Goal: Task Accomplishment & Management: Use online tool/utility

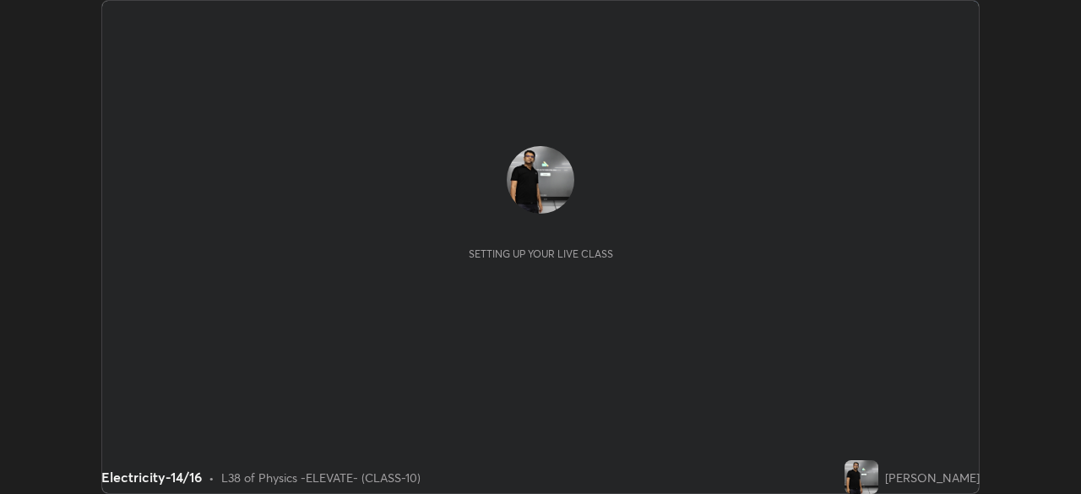
scroll to position [494, 1080]
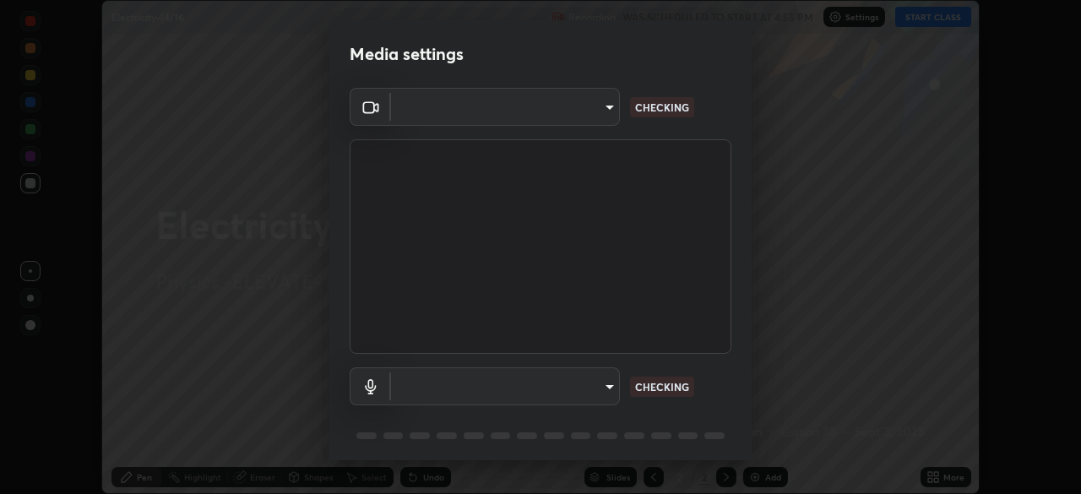
type input "4d63cd10dcc1379e9927399513255d12d620b7bbb39ca773e0f9116a90128a71"
click at [480, 389] on body "Erase all Electricity-14/16 Recording WAS SCHEDULED TO START AT 4:55 PM Setting…" at bounding box center [540, 247] width 1081 height 494
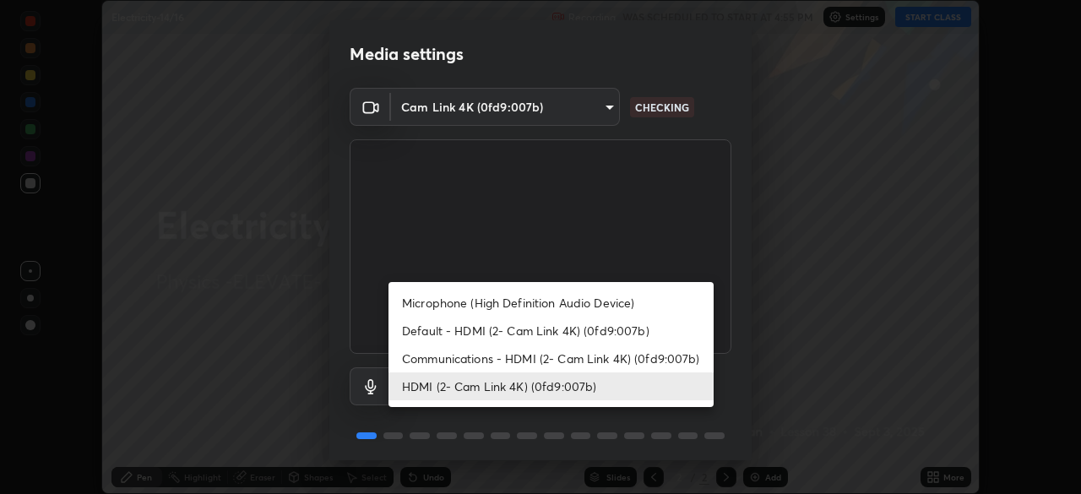
click at [429, 363] on li "Communications - HDMI (2- Cam Link 4K) (0fd9:007b)" at bounding box center [550, 358] width 325 height 28
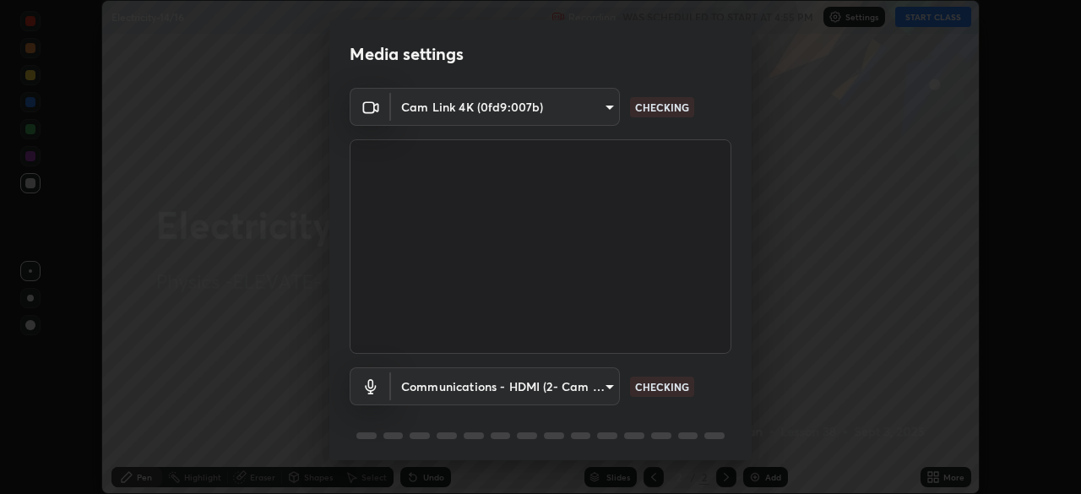
click at [433, 392] on body "Erase all Electricity-14/16 Recording WAS SCHEDULED TO START AT 4:55 PM Setting…" at bounding box center [540, 247] width 1081 height 494
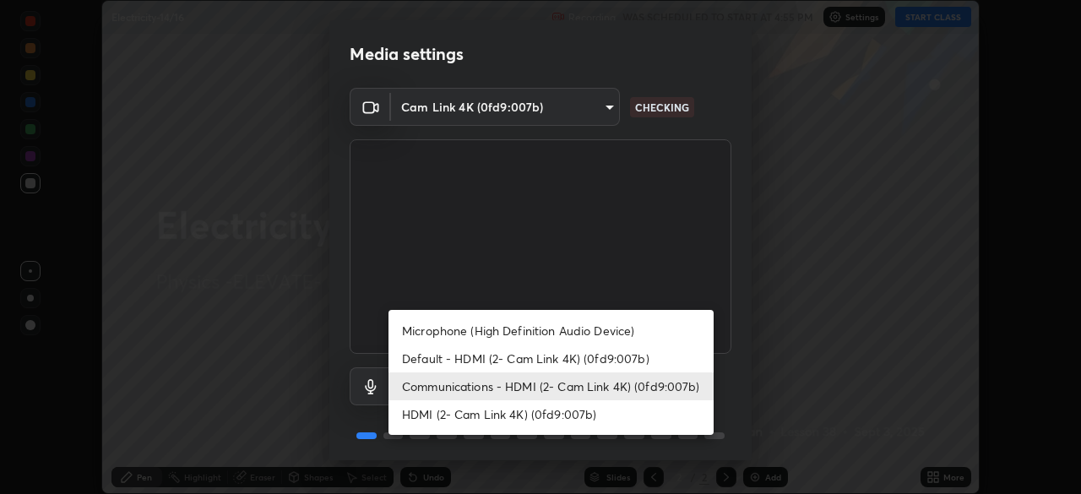
click at [427, 420] on li "HDMI (2- Cam Link 4K) (0fd9:007b)" at bounding box center [550, 414] width 325 height 28
type input "69b458bb6365b4cb8143660b0d50b39c56070ce8c7bb282217003b2a9c4a58b8"
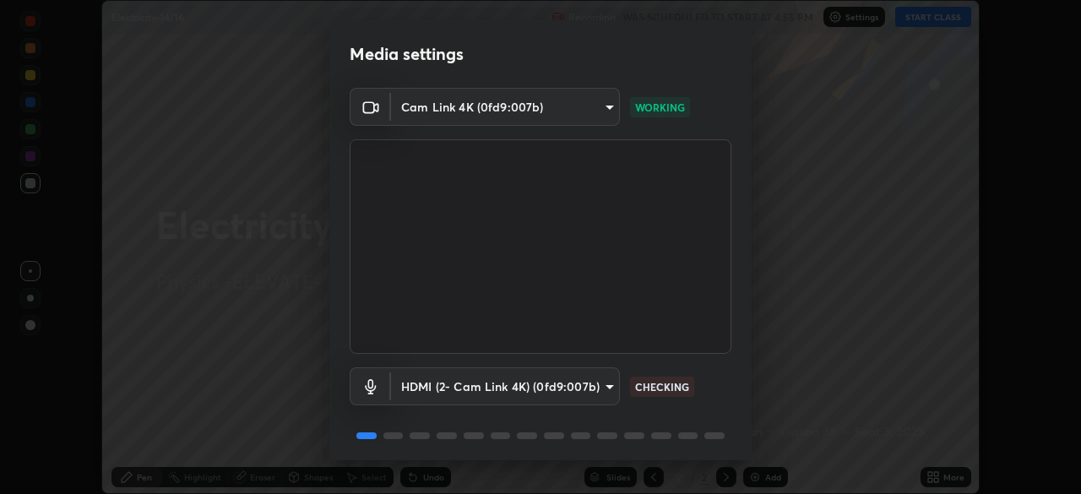
scroll to position [60, 0]
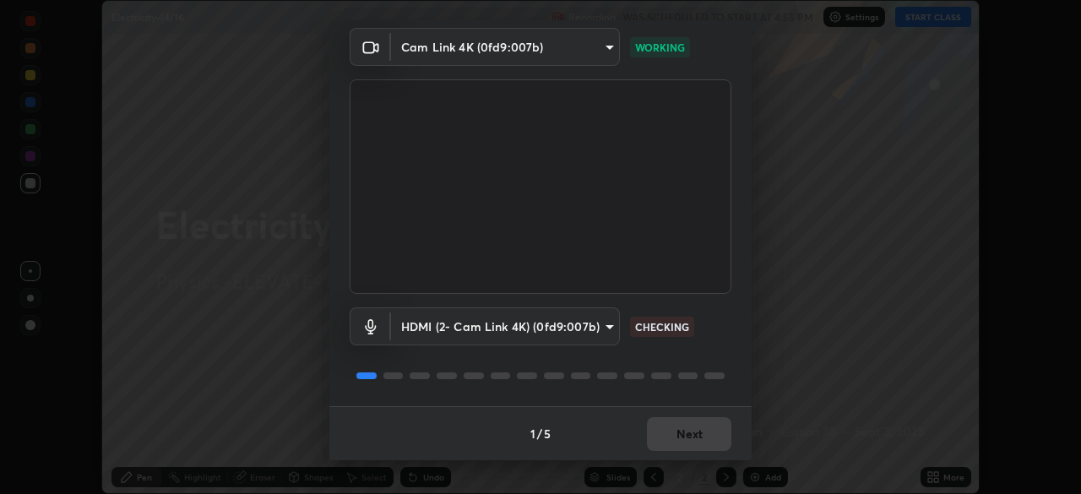
click at [681, 433] on div "1 / 5 Next" at bounding box center [540, 433] width 422 height 54
click at [697, 440] on div "1 / 5 Next" at bounding box center [540, 433] width 422 height 54
click at [700, 438] on div "1 / 5 Next" at bounding box center [540, 433] width 422 height 54
click at [703, 442] on div "1 / 5 Next" at bounding box center [540, 433] width 422 height 54
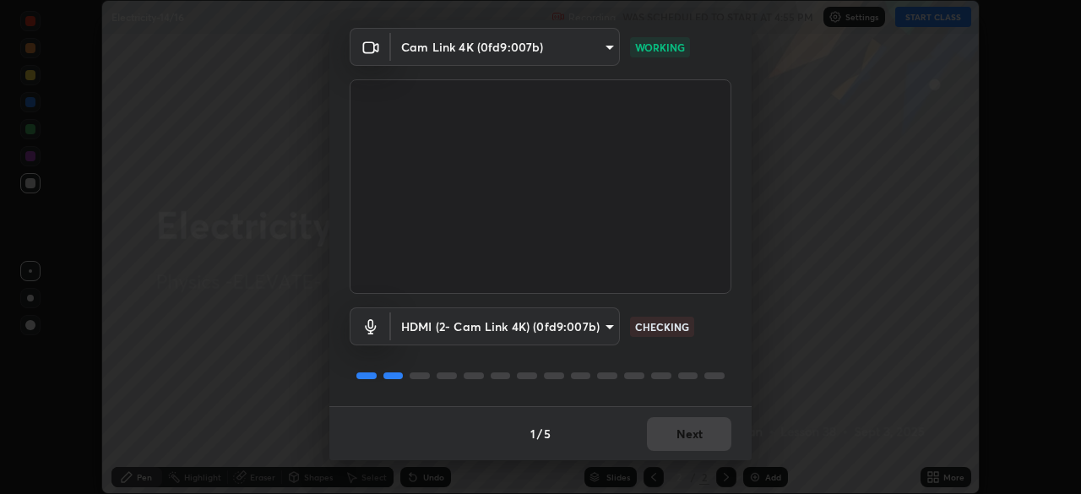
click at [703, 442] on div "1 / 5 Next" at bounding box center [540, 433] width 422 height 54
click at [702, 434] on div "1 / 5 Next" at bounding box center [540, 433] width 422 height 54
click at [668, 440] on div "1 / 5 Next" at bounding box center [540, 433] width 422 height 54
click at [690, 435] on div "1 / 5 Next" at bounding box center [540, 433] width 422 height 54
click at [702, 433] on div "1 / 5 Next" at bounding box center [540, 433] width 422 height 54
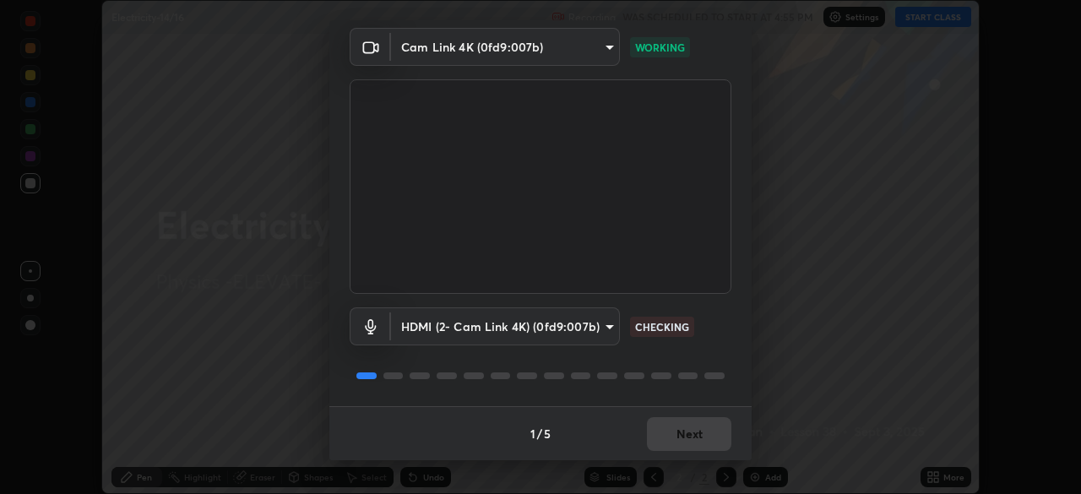
click at [706, 433] on div "1 / 5 Next" at bounding box center [540, 433] width 422 height 54
click at [708, 434] on button "Next" at bounding box center [689, 434] width 84 height 34
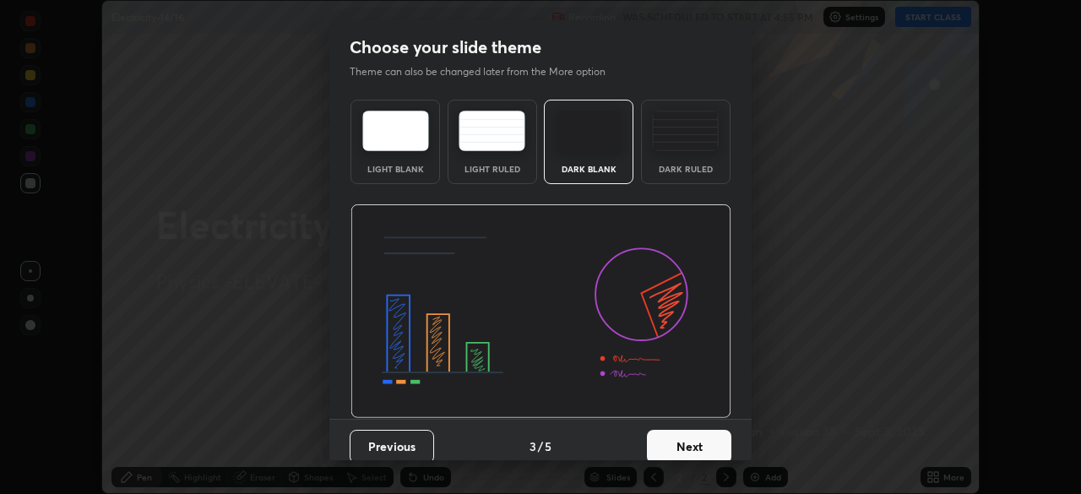
click at [713, 436] on button "Next" at bounding box center [689, 447] width 84 height 34
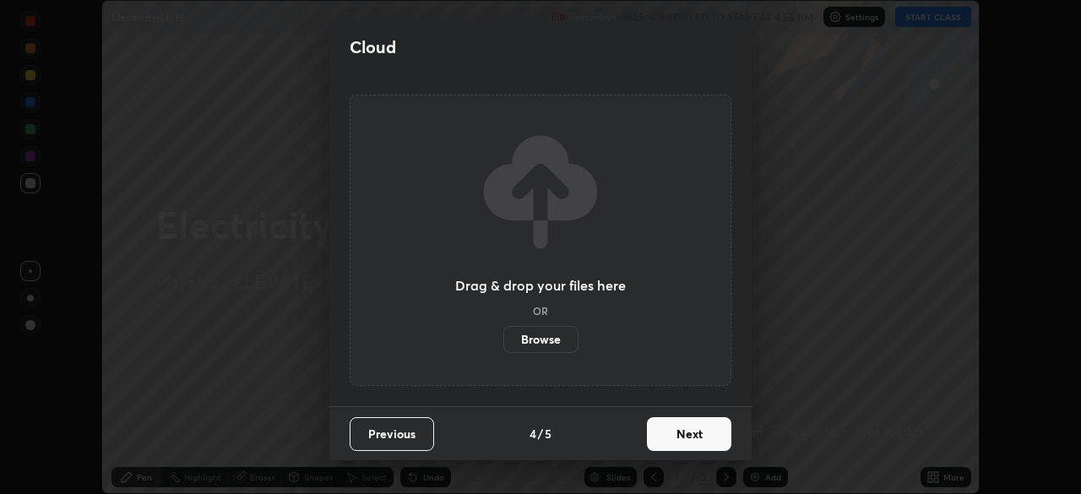
click at [713, 436] on button "Next" at bounding box center [689, 434] width 84 height 34
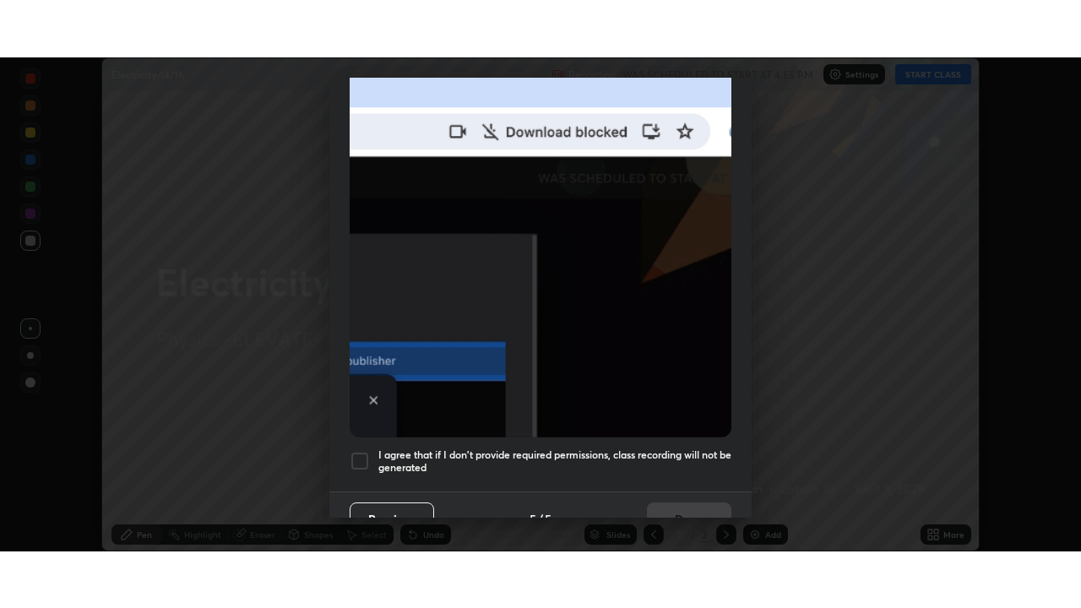
scroll to position [404, 0]
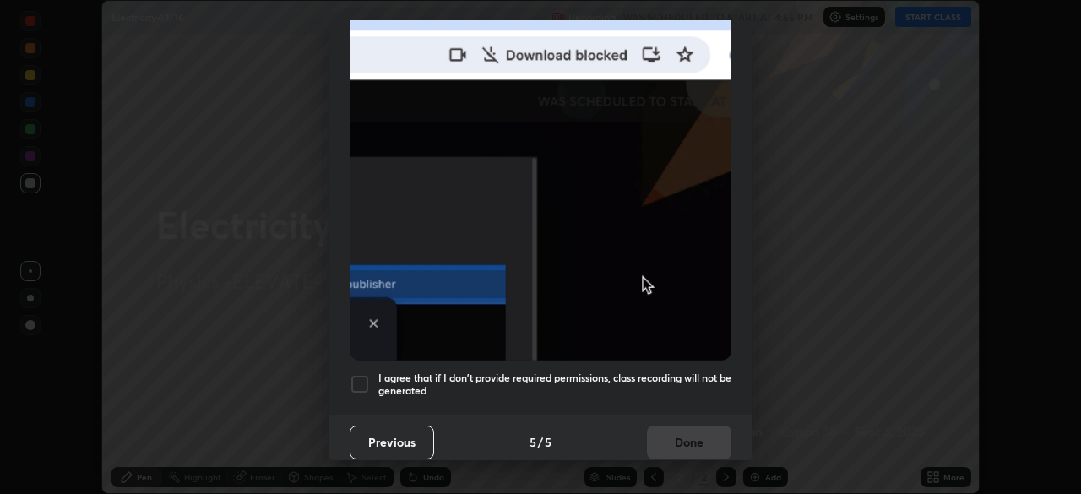
click at [361, 379] on div at bounding box center [360, 384] width 20 height 20
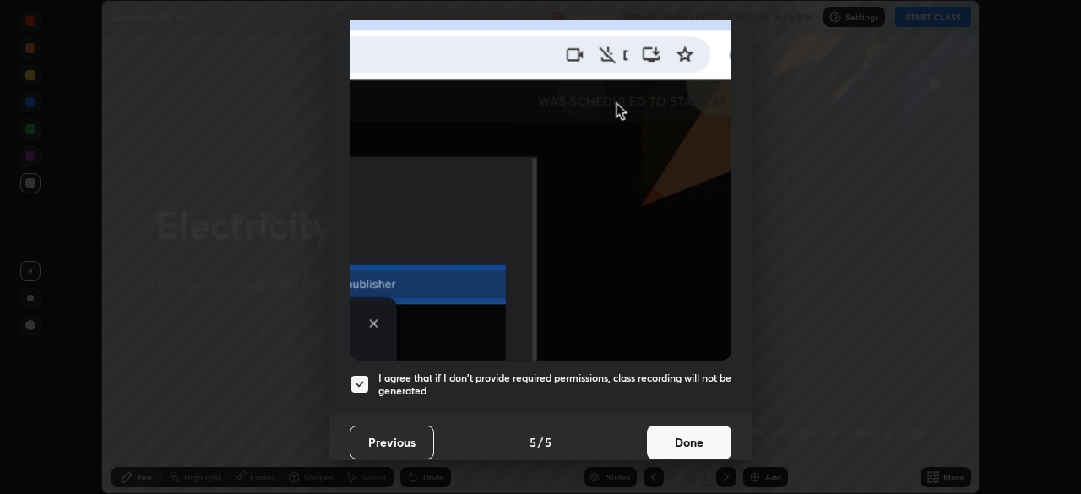
click at [685, 438] on button "Done" at bounding box center [689, 443] width 84 height 34
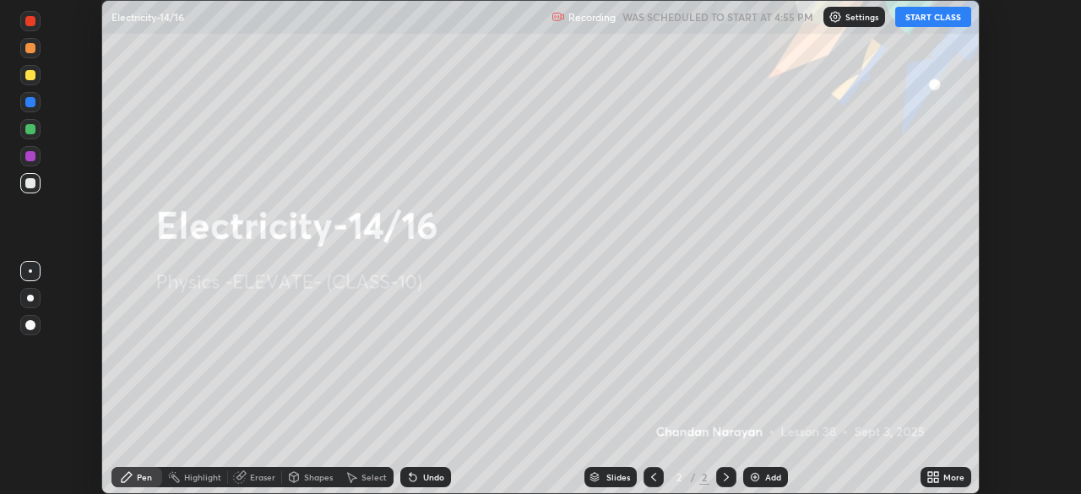
click at [930, 474] on icon at bounding box center [930, 474] width 4 height 4
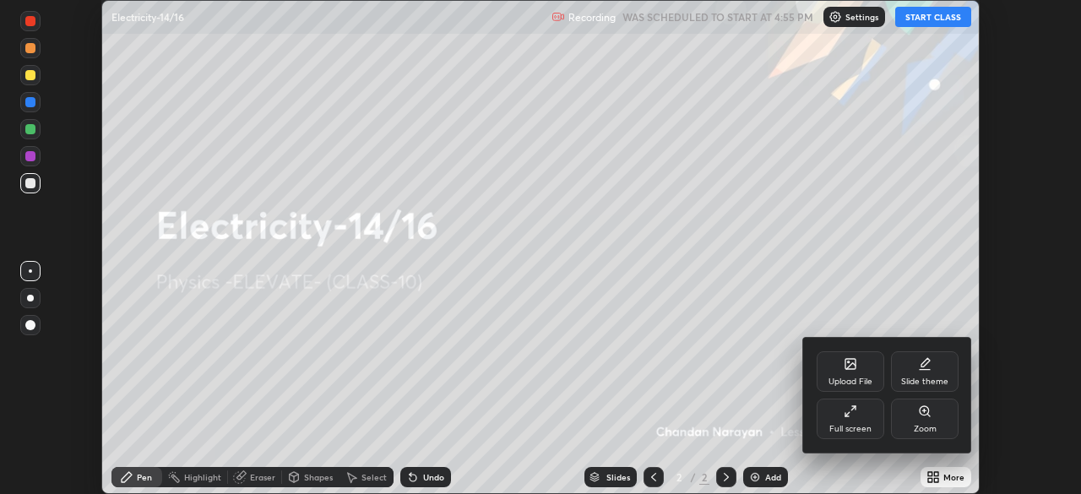
click at [875, 437] on div "Full screen" at bounding box center [850, 419] width 68 height 41
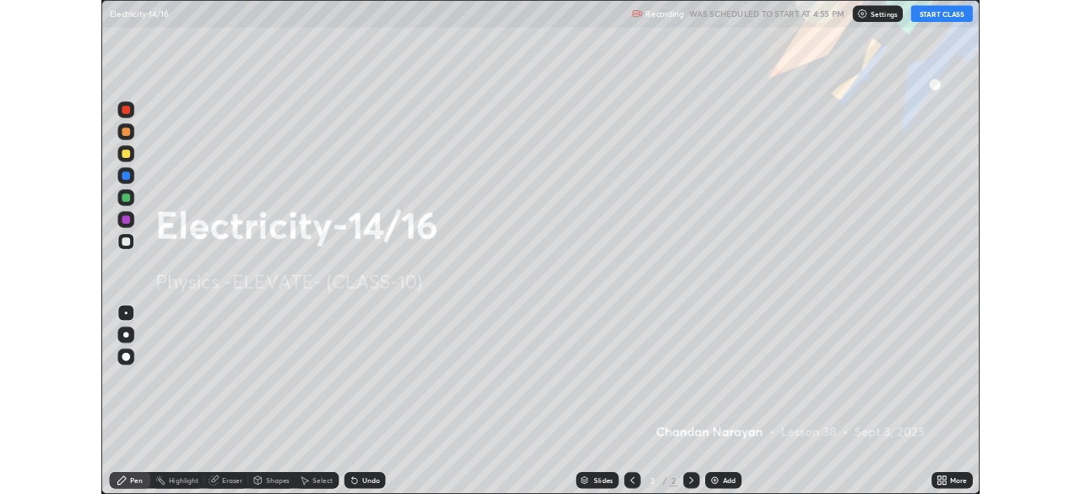
scroll to position [608, 1081]
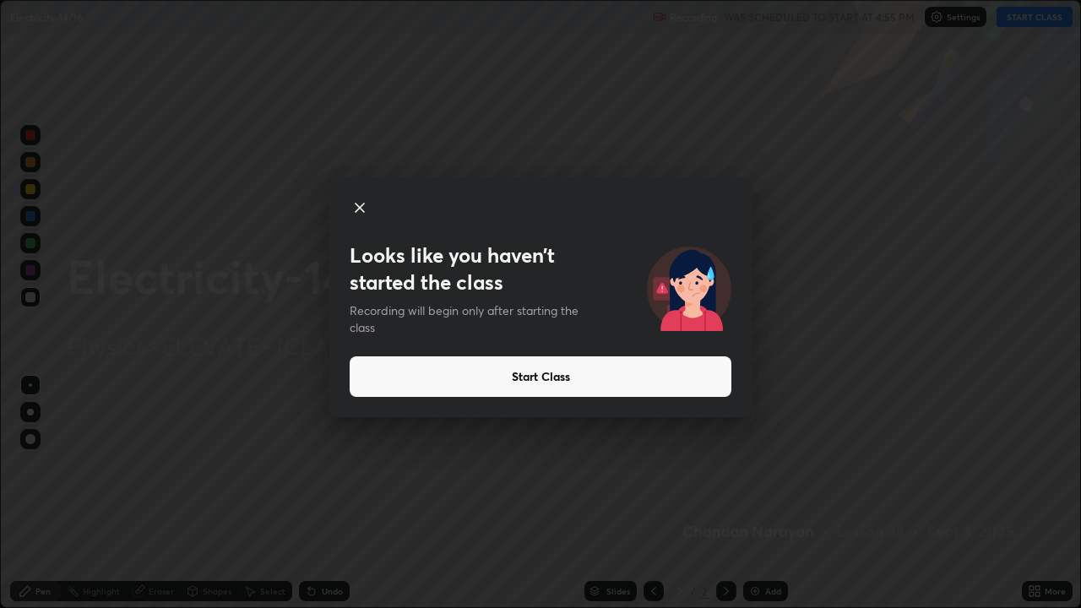
click at [431, 386] on button "Start Class" at bounding box center [541, 376] width 382 height 41
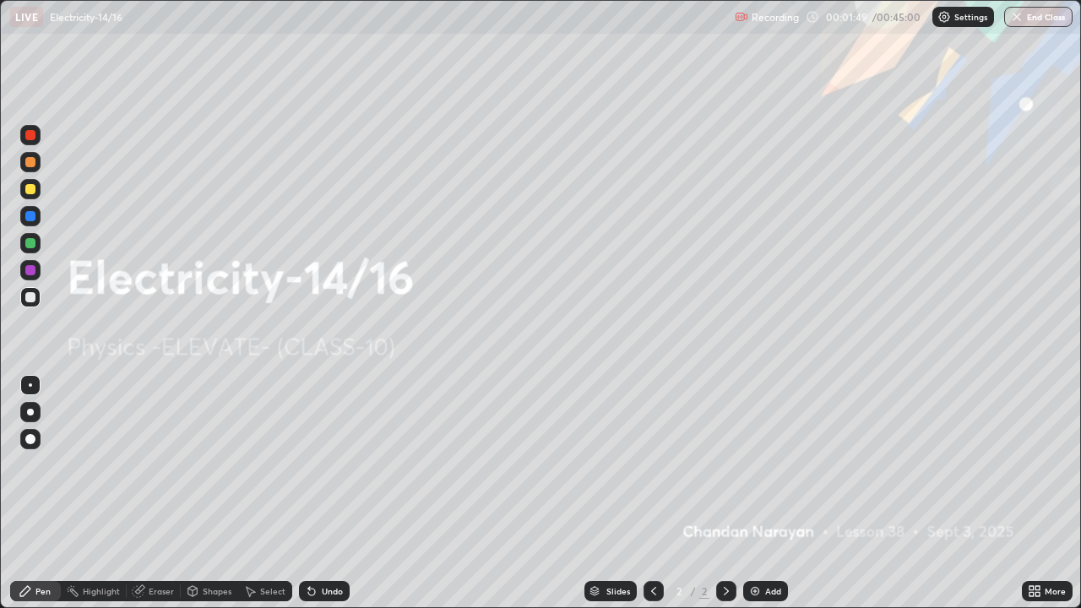
click at [757, 493] on img at bounding box center [755, 591] width 14 height 14
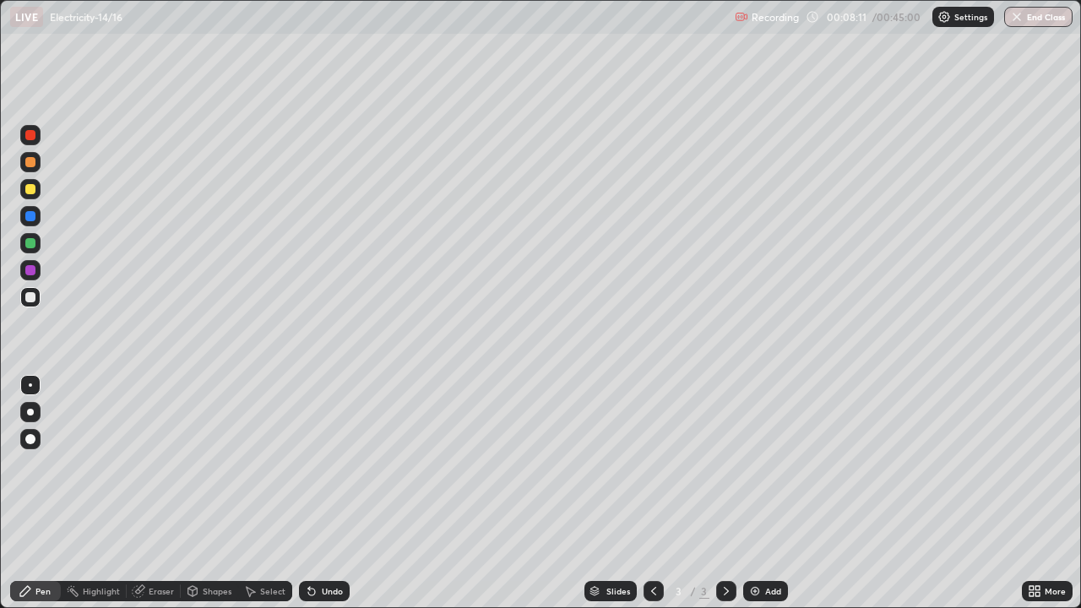
click at [339, 493] on div "Undo" at bounding box center [332, 591] width 21 height 8
click at [338, 493] on div "Undo" at bounding box center [332, 591] width 21 height 8
click at [334, 493] on div "Undo" at bounding box center [332, 591] width 21 height 8
click at [773, 493] on div "Add" at bounding box center [773, 591] width 16 height 8
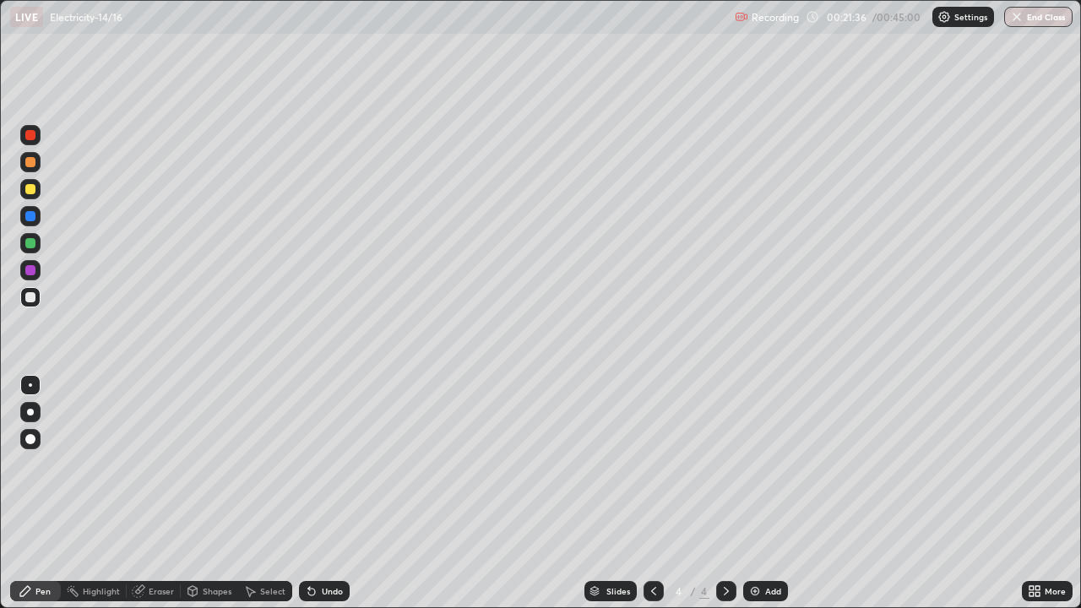
click at [32, 244] on div at bounding box center [30, 243] width 10 height 10
click at [765, 493] on div "Add" at bounding box center [773, 591] width 16 height 8
click at [154, 493] on div "Eraser" at bounding box center [161, 591] width 25 height 8
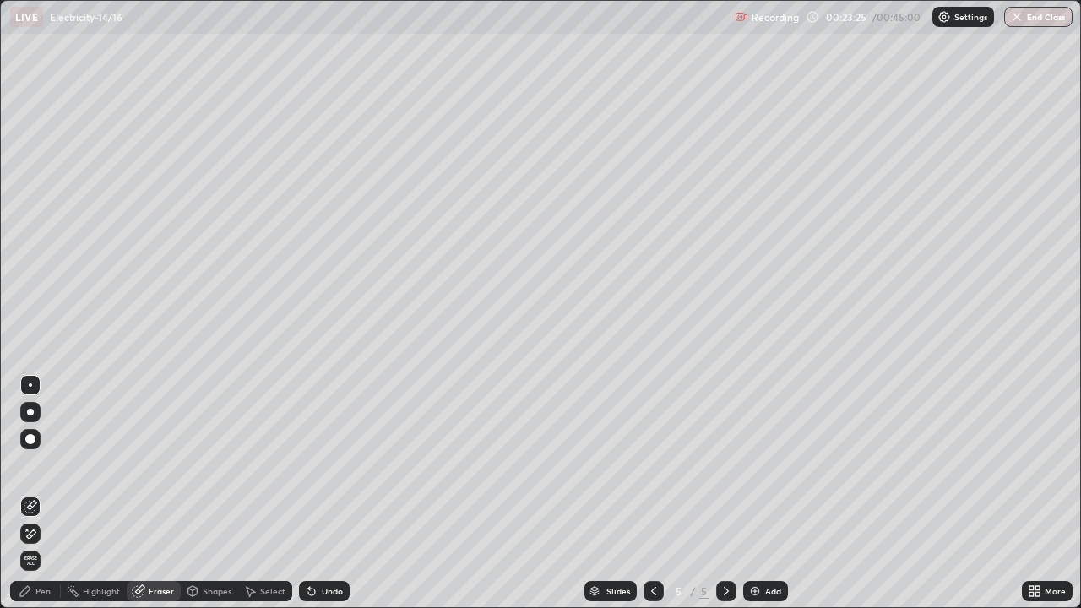
click at [44, 493] on div "Pen" at bounding box center [42, 591] width 15 height 8
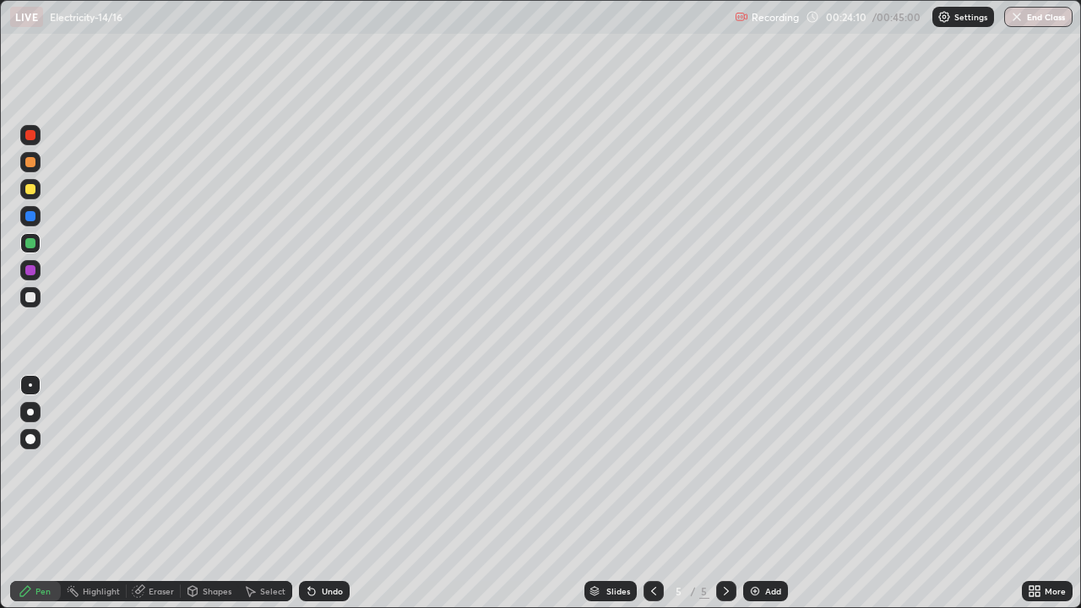
click at [252, 493] on icon at bounding box center [250, 591] width 14 height 14
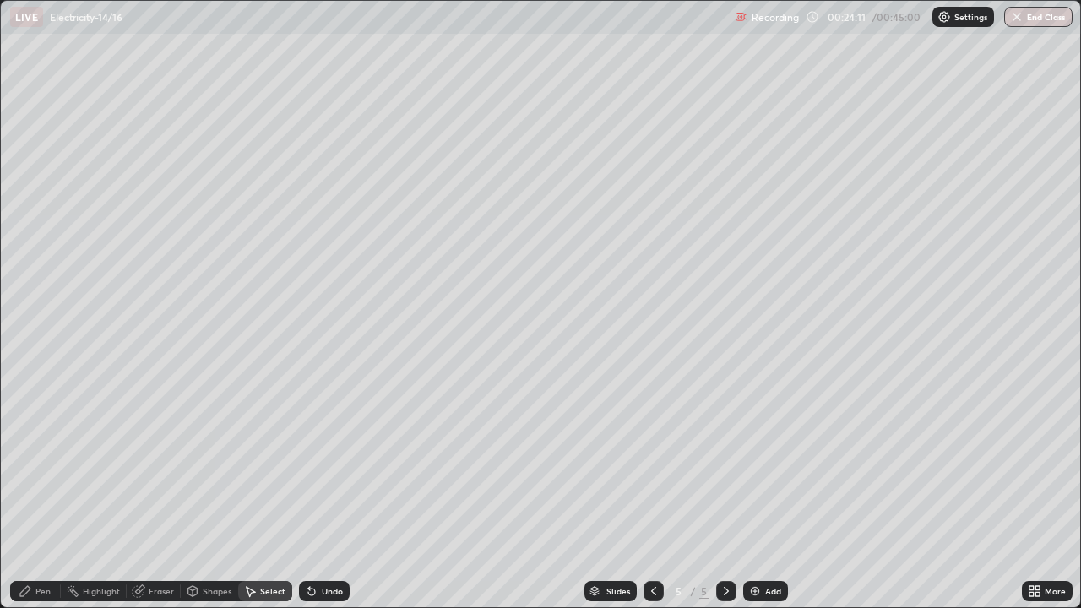
click at [29, 493] on icon at bounding box center [26, 591] width 14 height 14
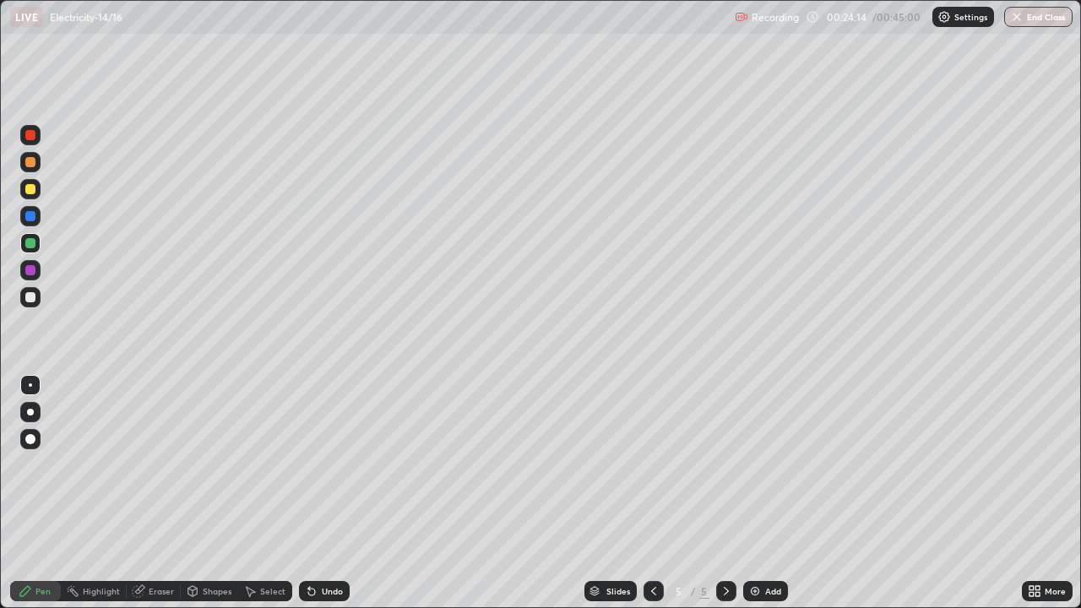
click at [322, 493] on div "Undo" at bounding box center [332, 591] width 21 height 8
click at [160, 493] on div "Eraser" at bounding box center [161, 591] width 25 height 8
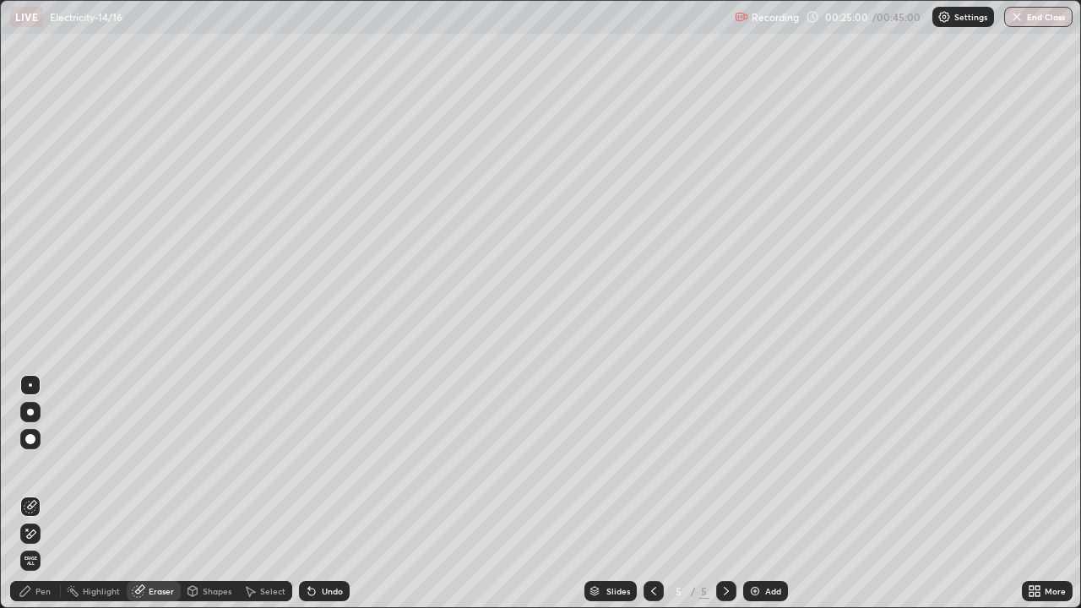
click at [34, 493] on div "Pen" at bounding box center [35, 591] width 51 height 20
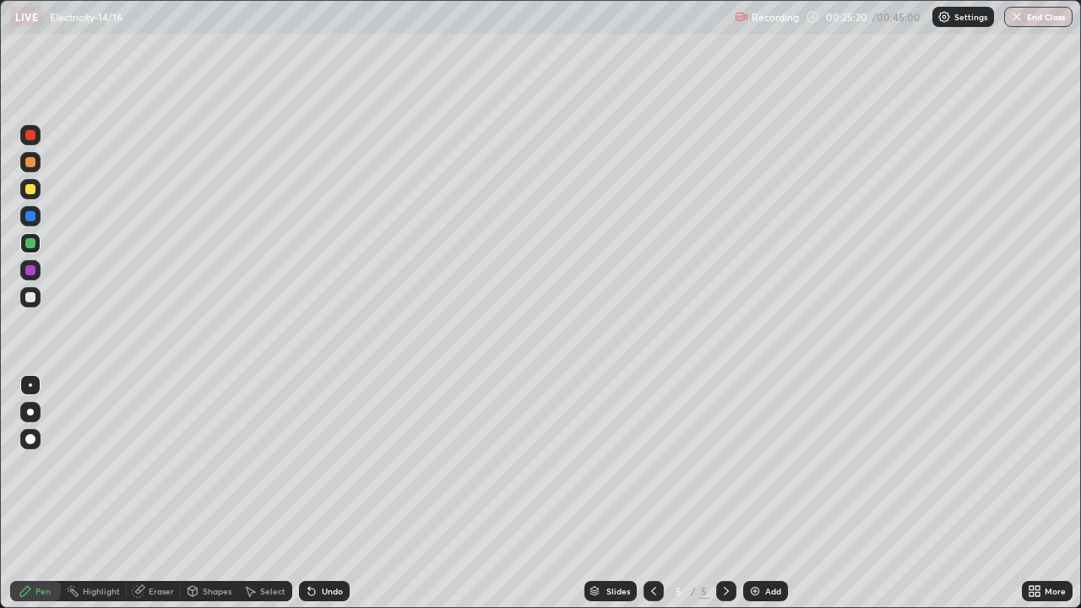
click at [34, 298] on div at bounding box center [30, 297] width 10 height 10
click at [331, 493] on div "Undo" at bounding box center [332, 591] width 21 height 8
click at [104, 493] on div "Highlight" at bounding box center [101, 591] width 37 height 8
click at [153, 493] on div "Eraser" at bounding box center [161, 591] width 25 height 8
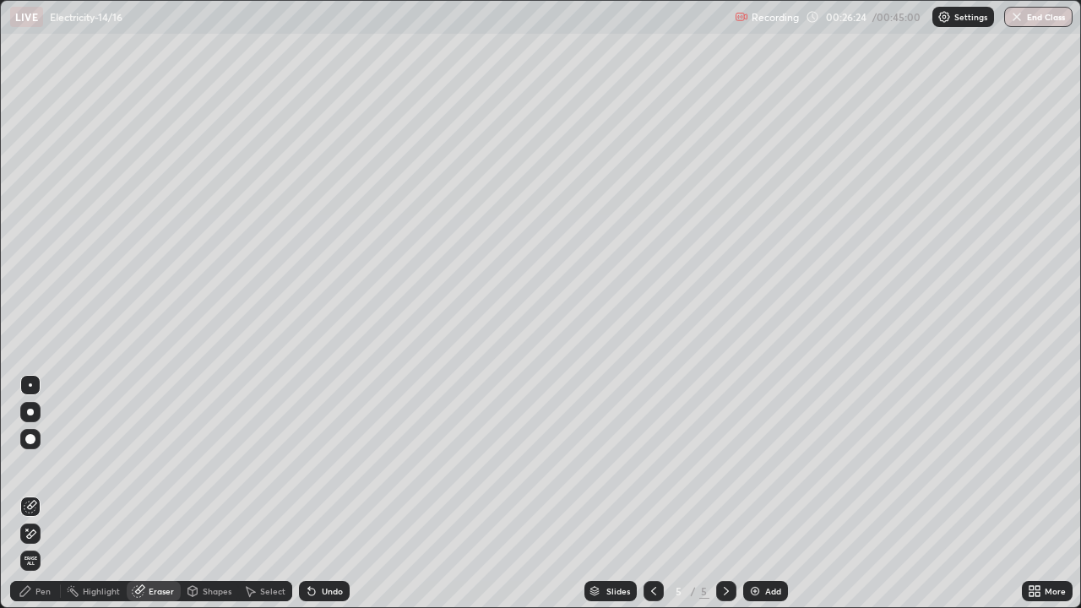
click at [46, 493] on div "Pen" at bounding box center [42, 591] width 15 height 8
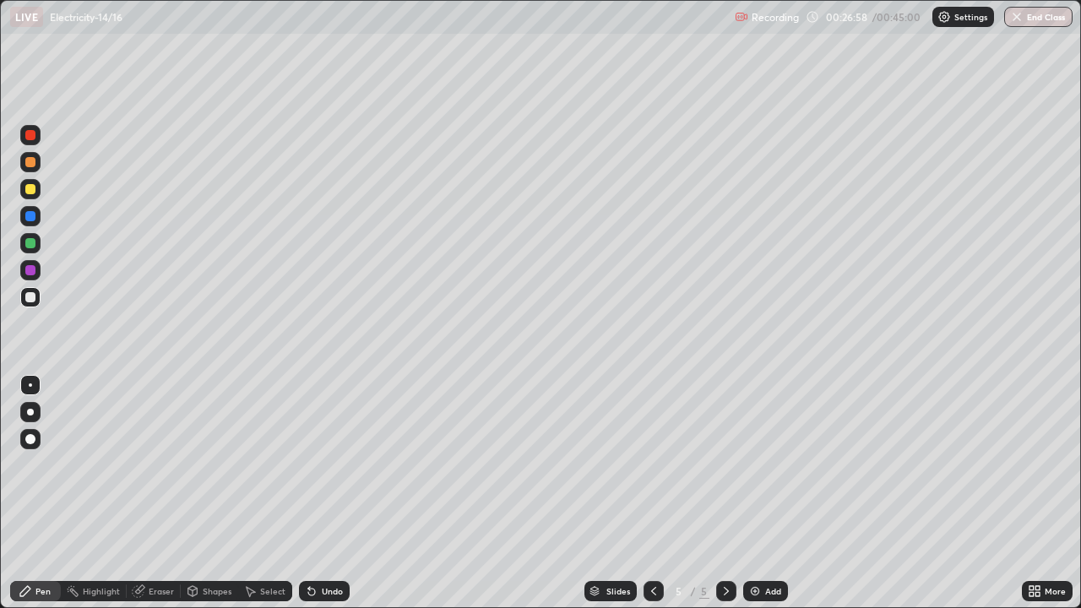
click at [34, 190] on div at bounding box center [30, 189] width 10 height 10
click at [765, 493] on div "Add" at bounding box center [773, 591] width 16 height 8
click at [654, 493] on icon at bounding box center [654, 591] width 14 height 14
click at [759, 493] on div "Add" at bounding box center [765, 591] width 45 height 20
click at [152, 493] on div "Eraser" at bounding box center [161, 591] width 25 height 8
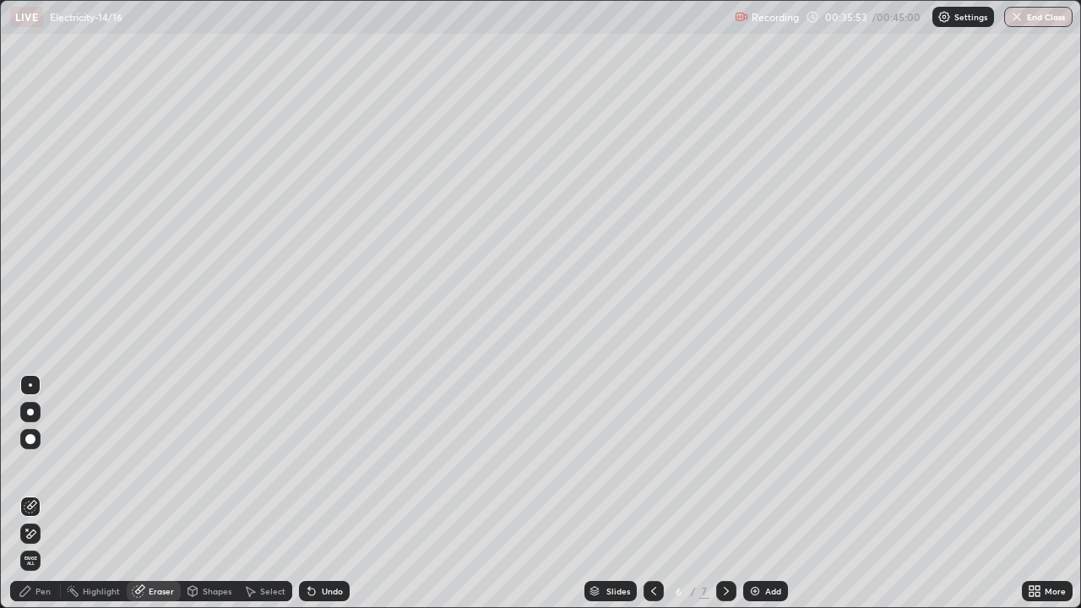
click at [41, 493] on div "Pen" at bounding box center [42, 591] width 15 height 8
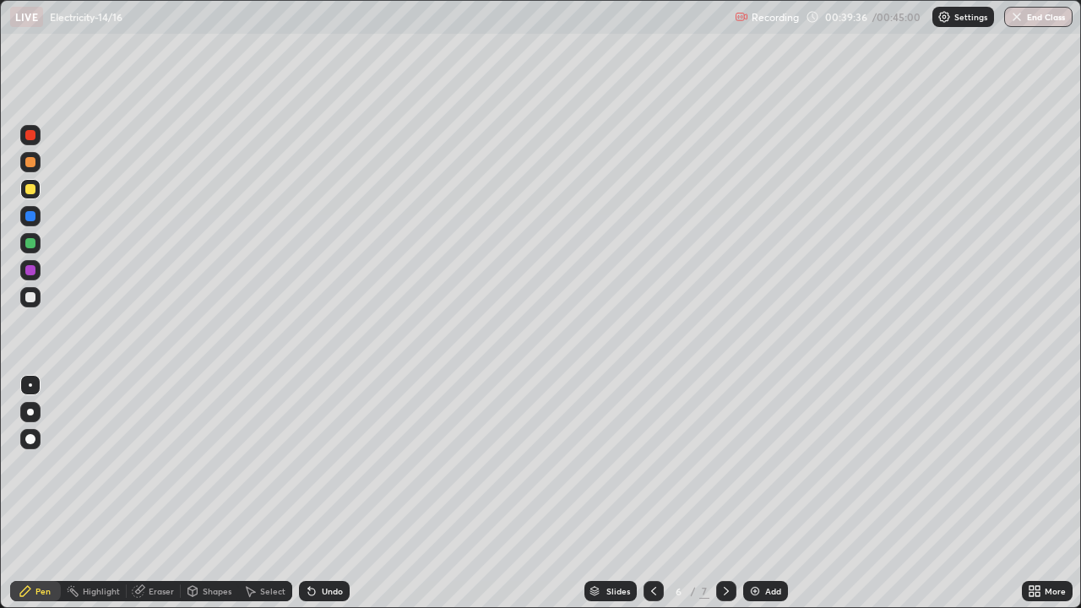
click at [765, 493] on div "Add" at bounding box center [773, 591] width 16 height 8
click at [31, 242] on div at bounding box center [30, 243] width 10 height 10
click at [25, 192] on div at bounding box center [30, 189] width 20 height 20
click at [36, 272] on div at bounding box center [30, 270] width 20 height 20
click at [1046, 24] on button "End Class" at bounding box center [1039, 17] width 67 height 20
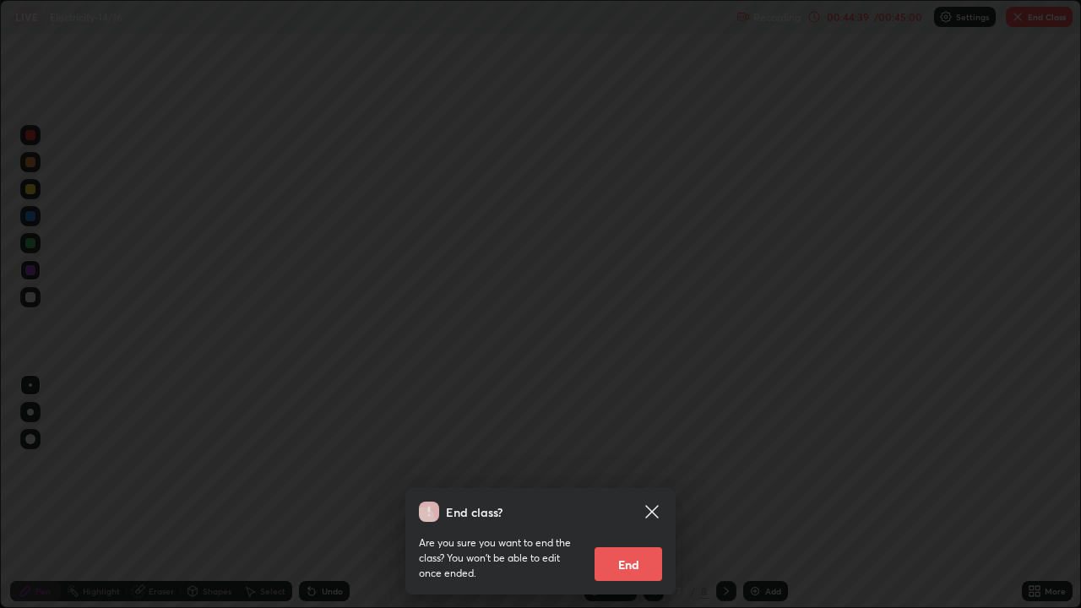
click at [632, 493] on button "End" at bounding box center [628, 564] width 68 height 34
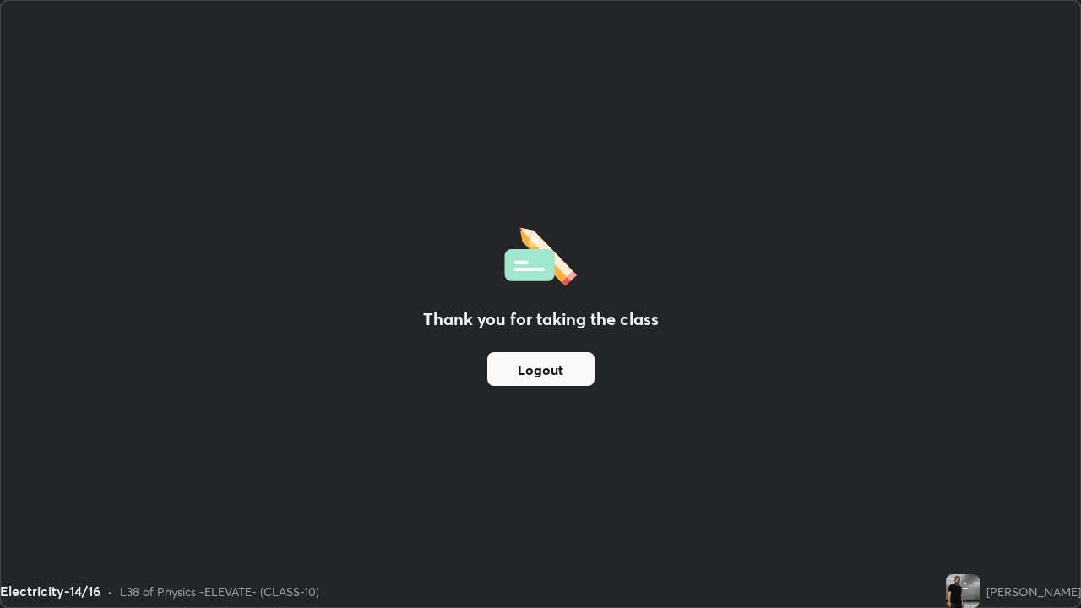
click at [573, 361] on button "Logout" at bounding box center [540, 369] width 107 height 34
click at [554, 373] on button "Logout" at bounding box center [540, 369] width 107 height 34
click at [566, 371] on button "Logout" at bounding box center [540, 369] width 107 height 34
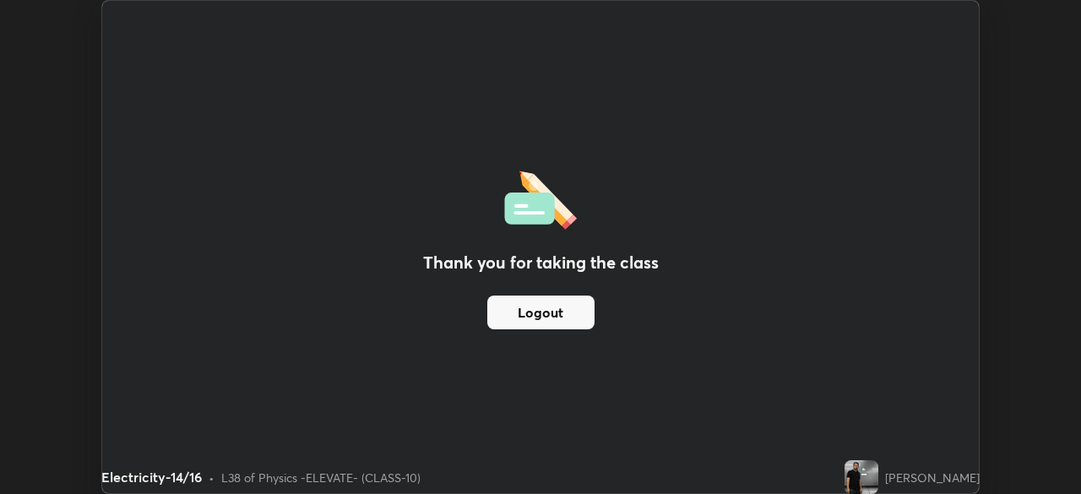
scroll to position [83938, 83351]
